Goal: Navigation & Orientation: Find specific page/section

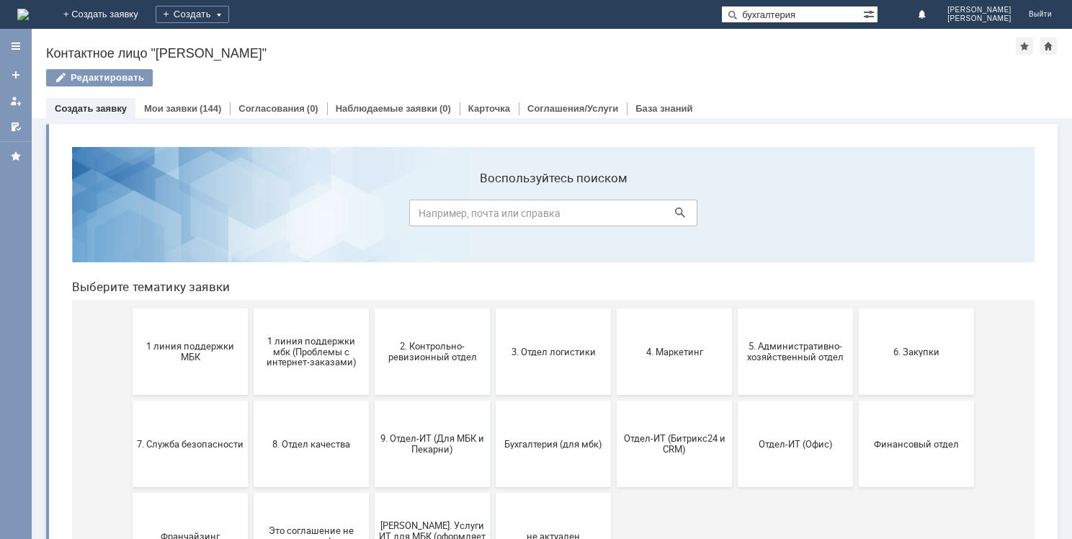
click at [29, 10] on img at bounding box center [23, 15] width 12 height 12
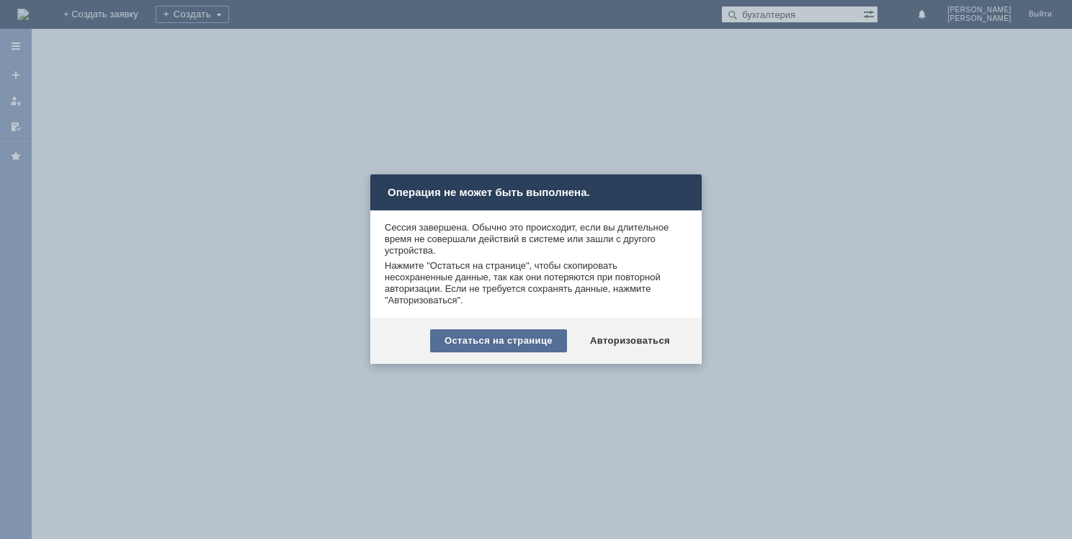
click at [491, 336] on div "Остаться на странице" at bounding box center [498, 340] width 137 height 23
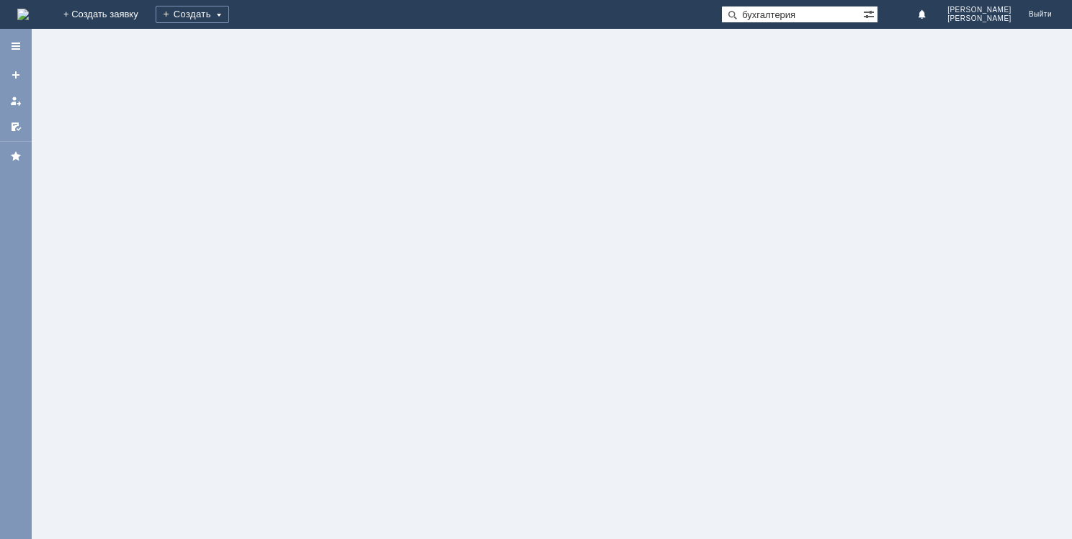
click at [29, 9] on img at bounding box center [23, 15] width 12 height 12
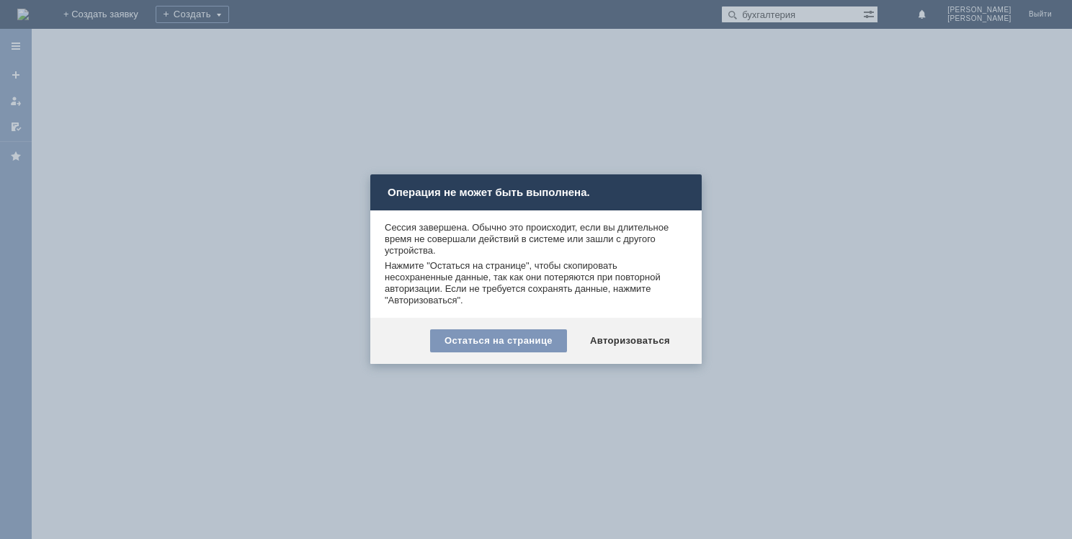
click at [339, 95] on div at bounding box center [536, 269] width 1072 height 539
click at [282, 107] on div at bounding box center [536, 269] width 1072 height 539
click at [65, 23] on div at bounding box center [536, 269] width 1072 height 539
